Goal: Task Accomplishment & Management: Use online tool/utility

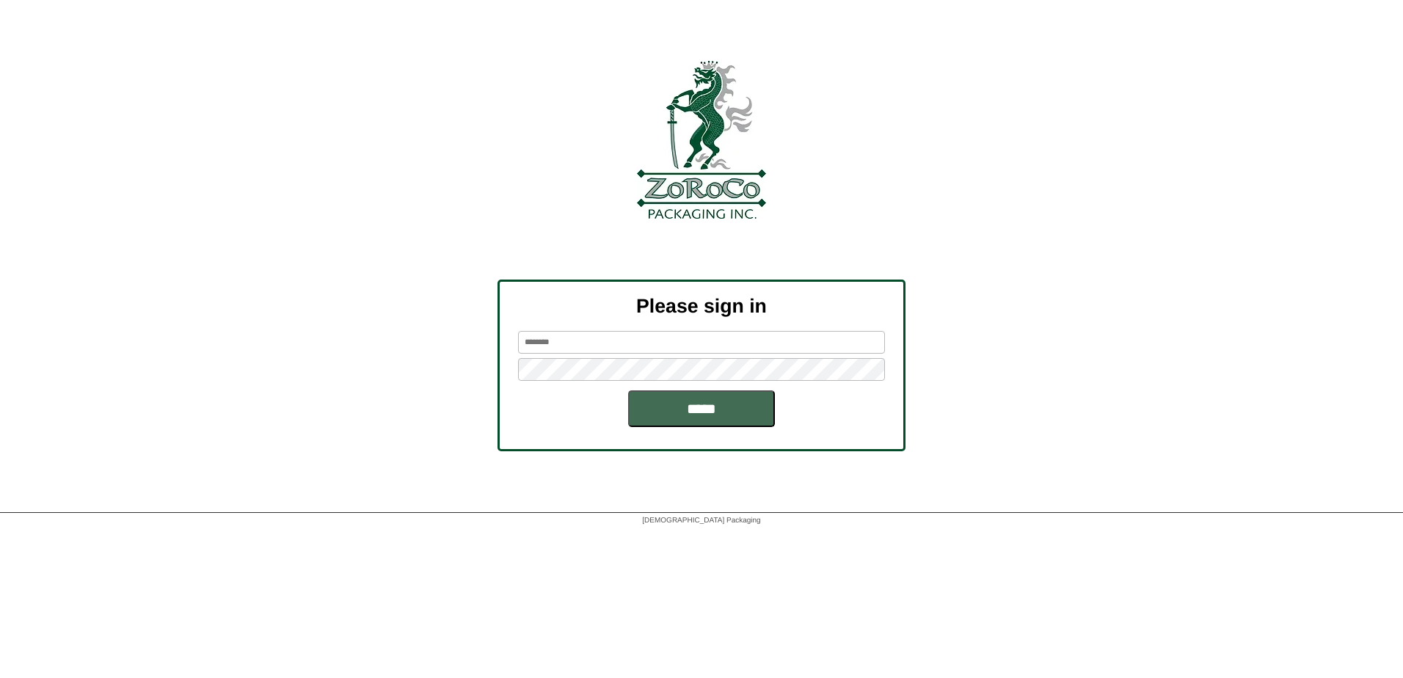
type input "******"
click at [630, 415] on input "*****" at bounding box center [701, 409] width 147 height 37
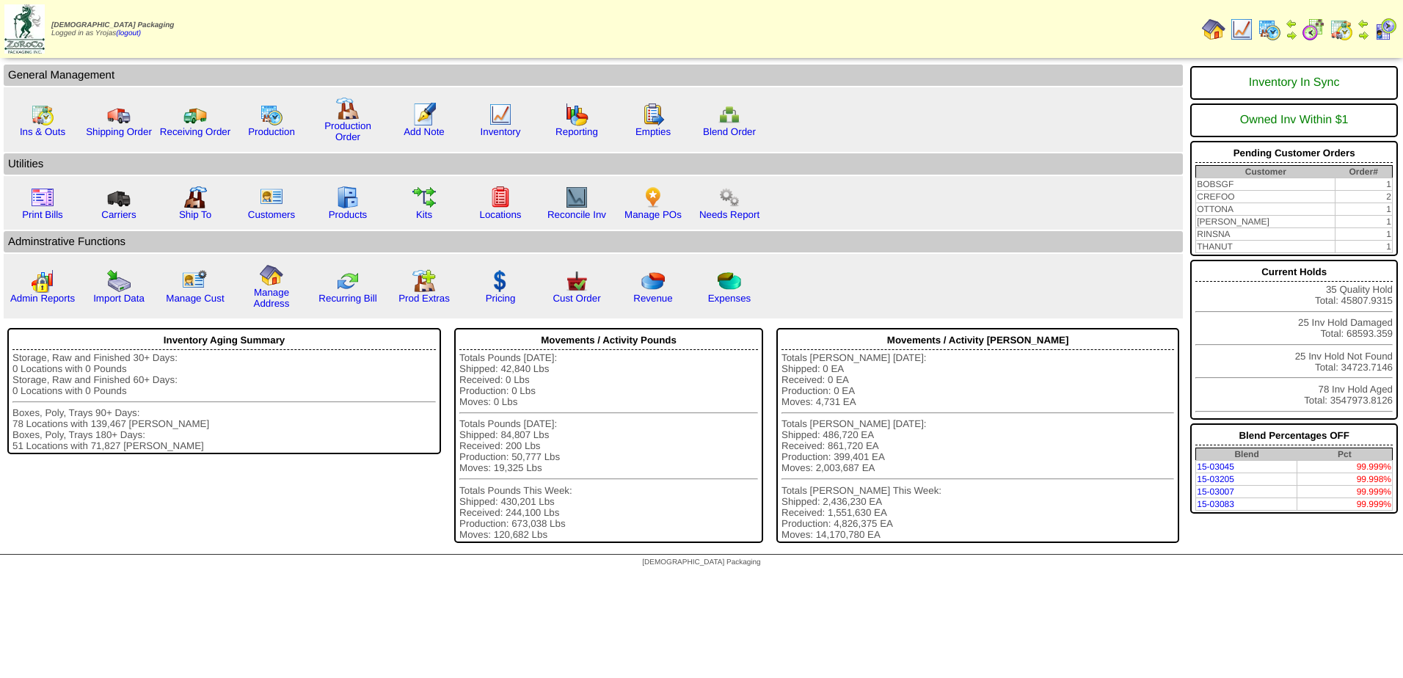
click at [1274, 32] on img at bounding box center [1269, 29] width 23 height 23
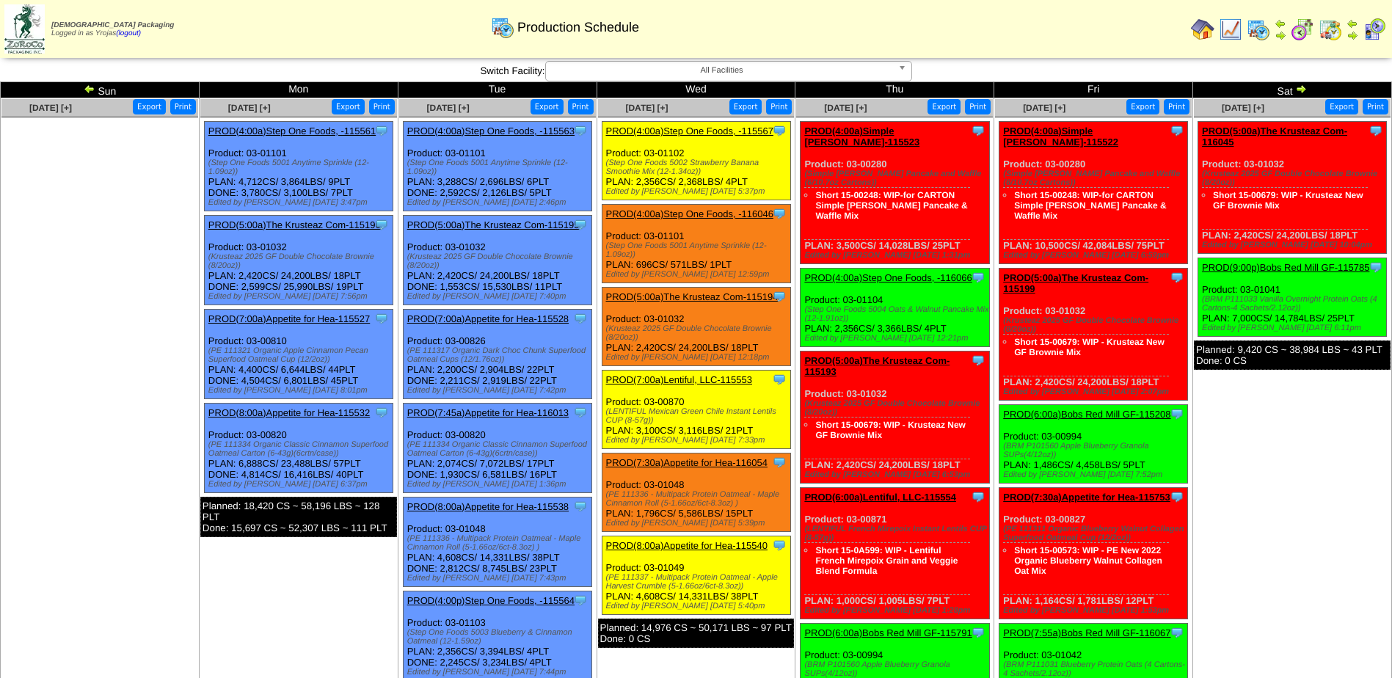
scroll to position [73, 0]
